Goal: Transaction & Acquisition: Purchase product/service

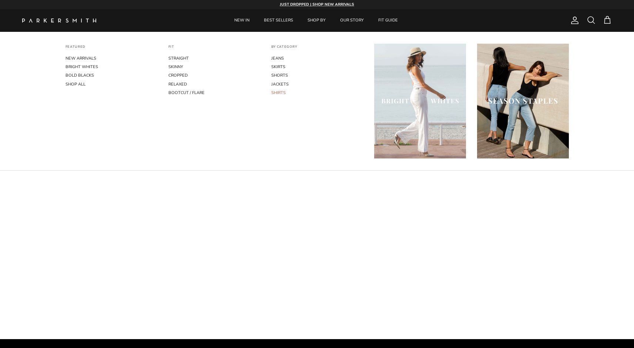
click at [278, 90] on link "SHIRTS" at bounding box center [317, 92] width 92 height 9
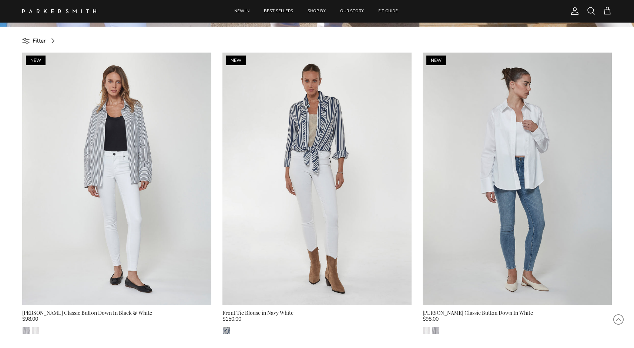
scroll to position [350, 0]
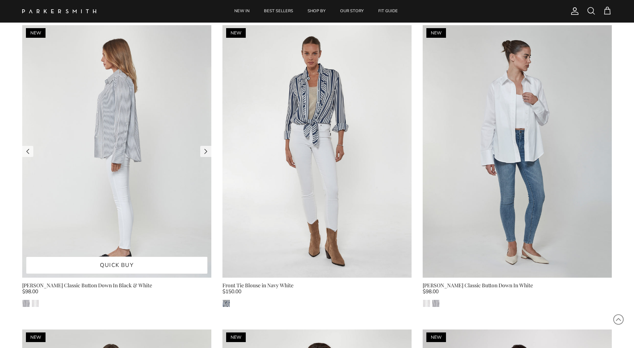
click at [155, 104] on img at bounding box center [116, 151] width 189 height 253
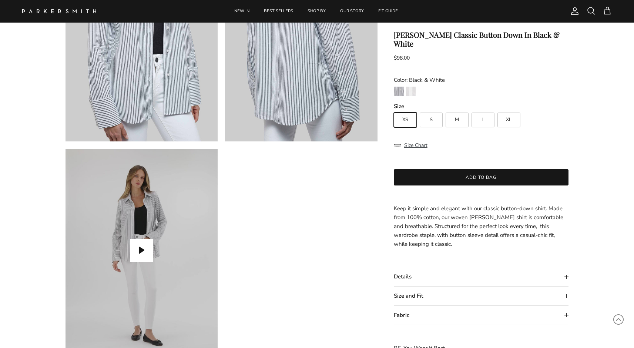
scroll to position [542, 0]
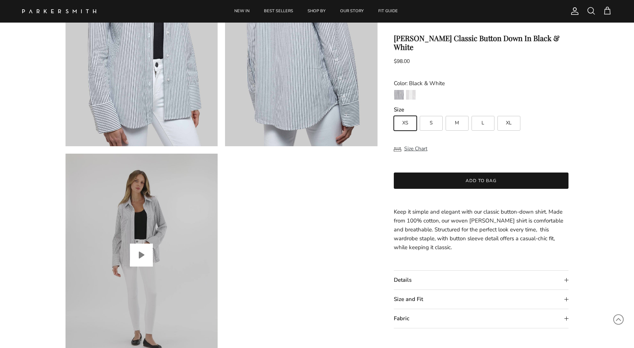
click at [143, 254] on button "Play video" at bounding box center [141, 255] width 23 height 23
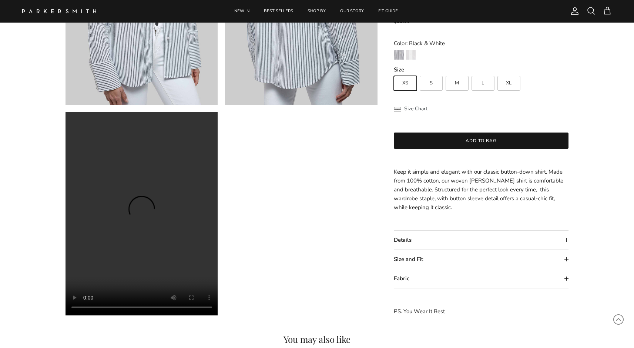
scroll to position [582, 0]
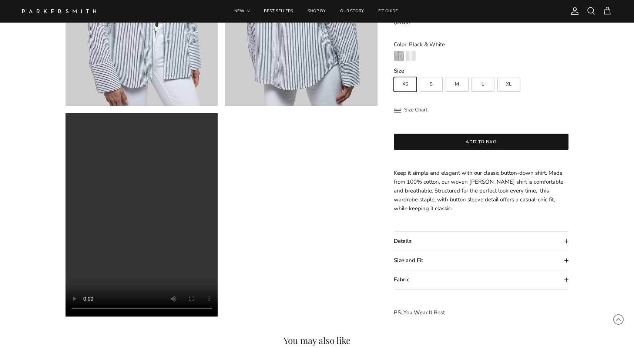
click at [86, 310] on video "Billy Classic Button Down In Black & White" at bounding box center [142, 214] width 153 height 203
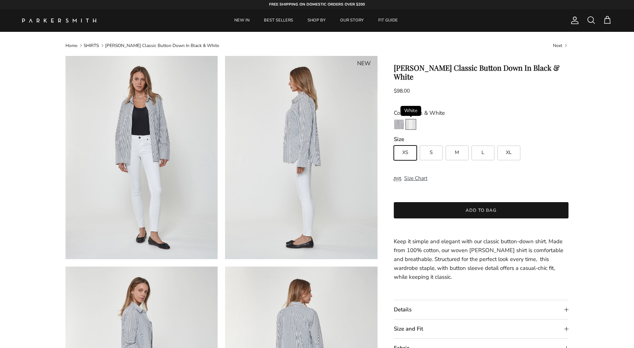
scroll to position [0, 0]
click at [410, 120] on img "White" at bounding box center [411, 125] width 10 height 10
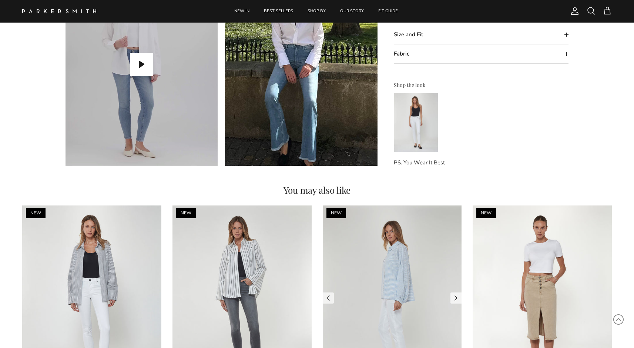
scroll to position [731, 0]
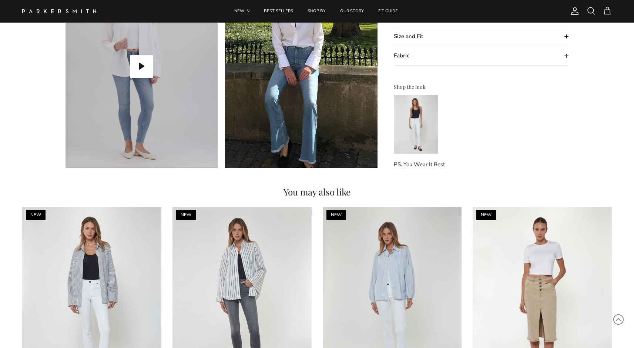
click at [407, 137] on img at bounding box center [416, 124] width 44 height 59
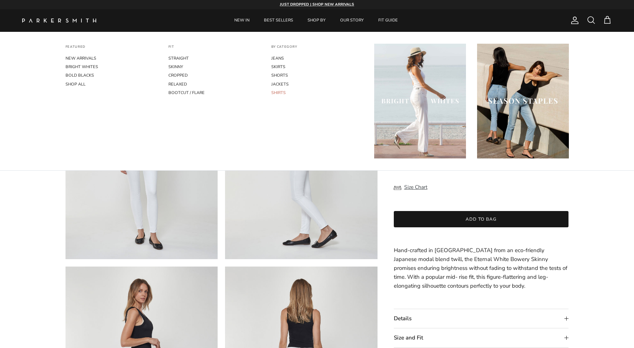
click at [279, 93] on link "SHIRTS" at bounding box center [317, 92] width 92 height 9
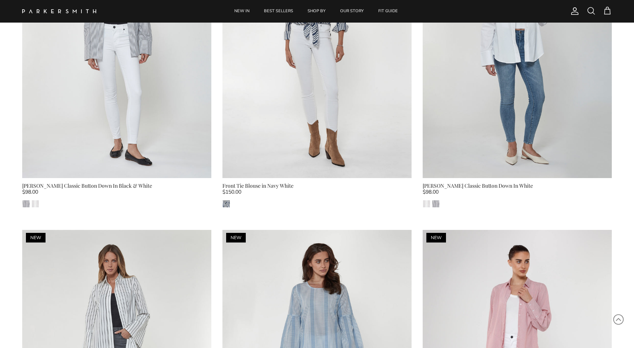
scroll to position [456, 0]
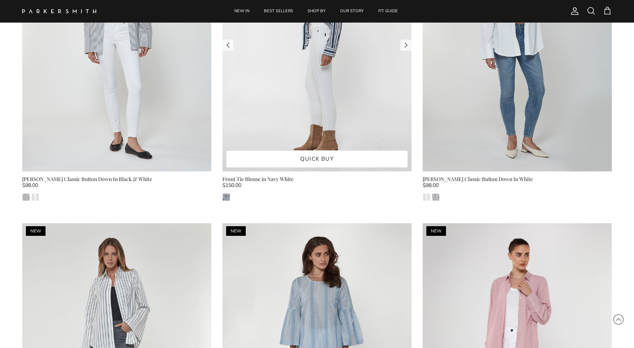
click at [279, 93] on img at bounding box center [317, 45] width 189 height 253
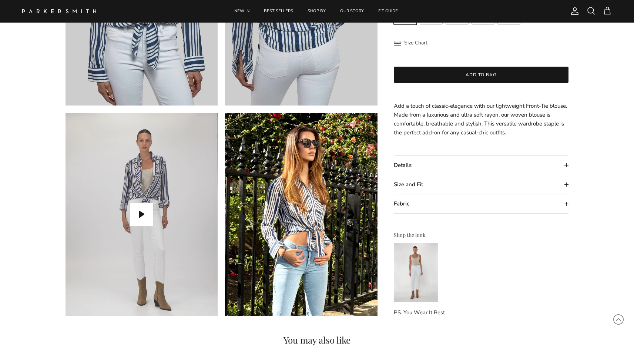
scroll to position [585, 0]
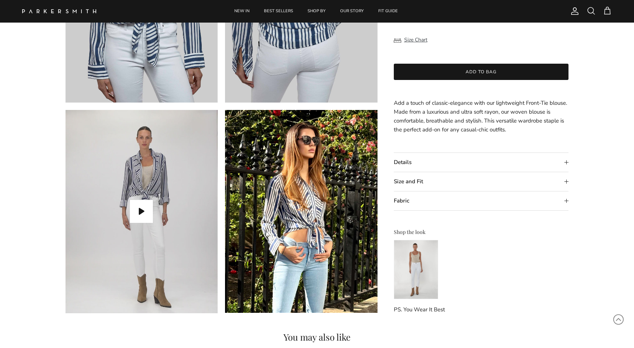
click at [419, 264] on img at bounding box center [416, 269] width 44 height 59
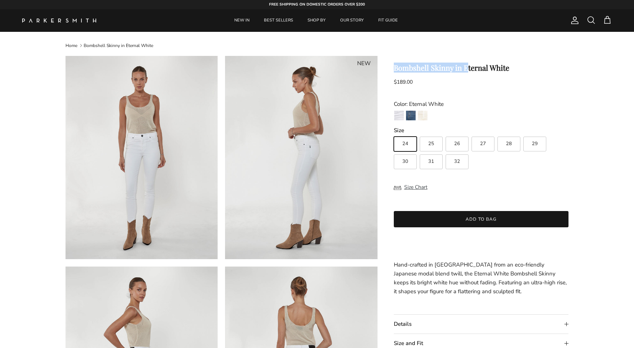
drag, startPoint x: 396, startPoint y: 67, endPoint x: 472, endPoint y: 67, distance: 76.3
click at [472, 67] on h1 "Bombshell Skinny in Eternal White" at bounding box center [481, 67] width 175 height 9
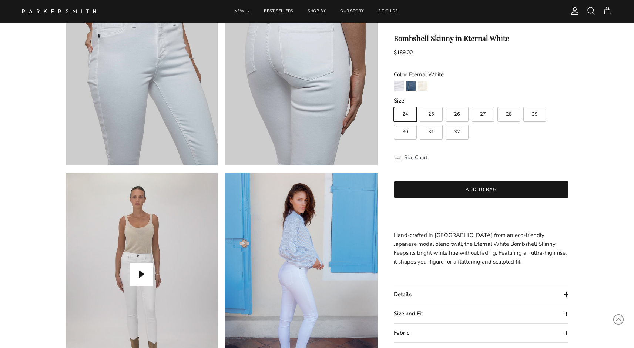
scroll to position [474, 0]
